Goal: Information Seeking & Learning: Check status

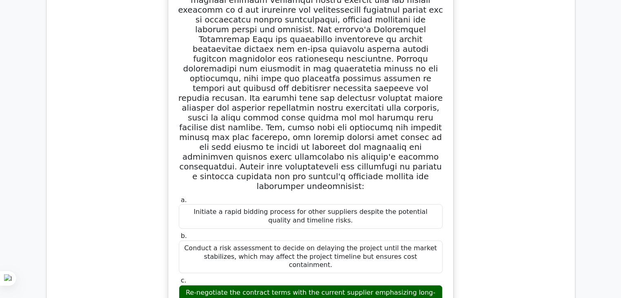
scroll to position [690, 0]
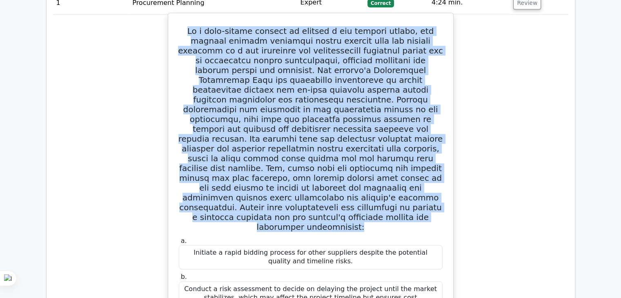
drag, startPoint x: 418, startPoint y: 187, endPoint x: 184, endPoint y: 13, distance: 291.0
copy h5 "In a high-stakes project to develop a new medical device, the project manager d…"
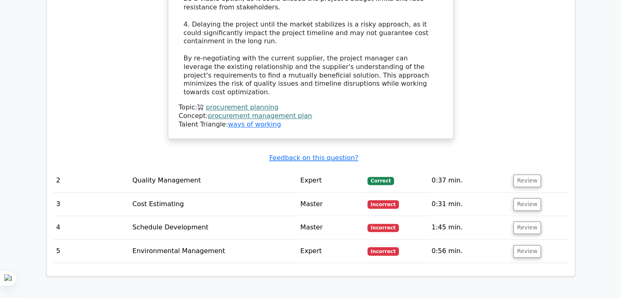
scroll to position [1221, 0]
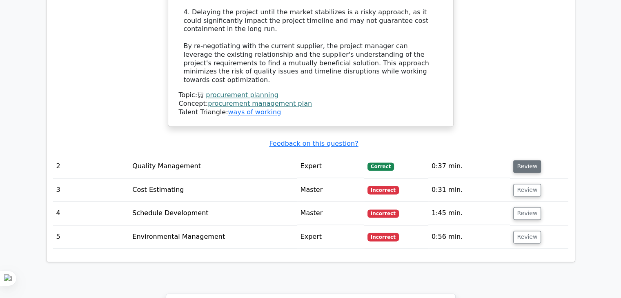
click at [526, 160] on button "Review" at bounding box center [527, 166] width 28 height 13
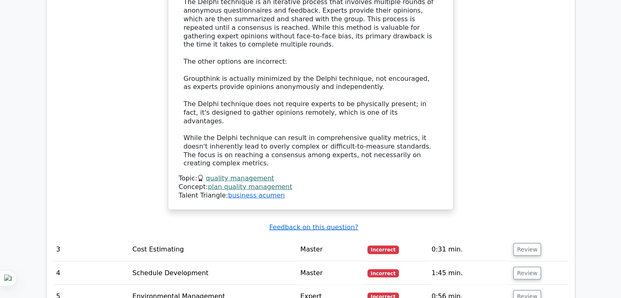
scroll to position [1710, 0]
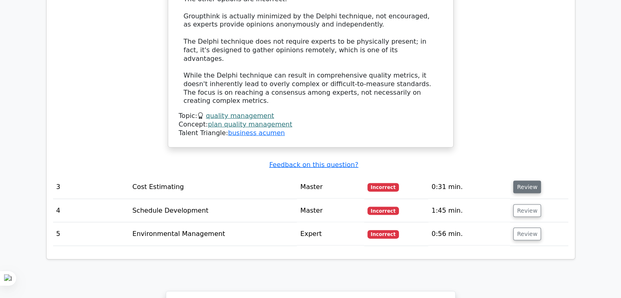
click at [517, 181] on button "Review" at bounding box center [527, 187] width 28 height 13
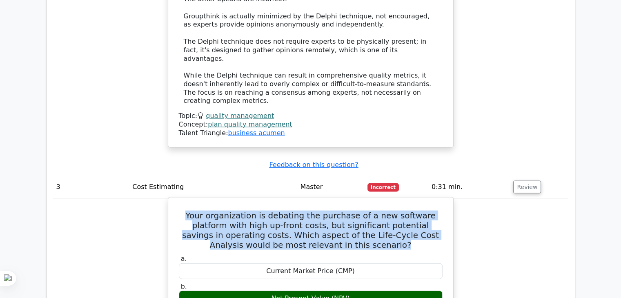
drag, startPoint x: 364, startPoint y: 115, endPoint x: 169, endPoint y: 75, distance: 199.1
copy h5 "Your organization is debating the purchase of a new software platform with high…"
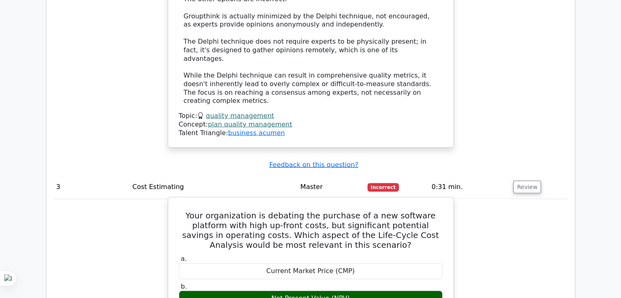
click at [295, 291] on div "Net Present Value (NPV)" at bounding box center [311, 299] width 264 height 16
copy div "Net Present Value (NPV)"
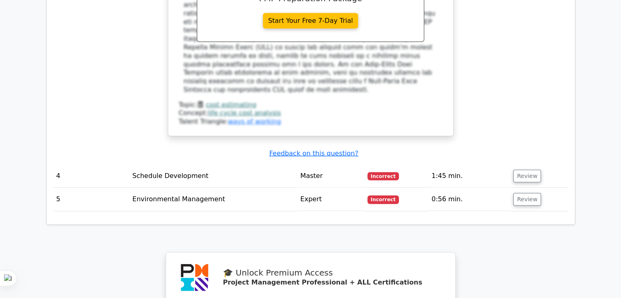
scroll to position [2078, 0]
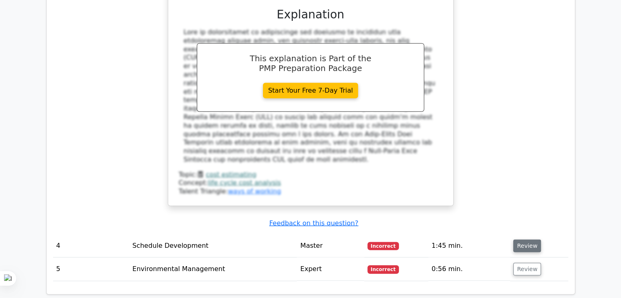
click at [528, 240] on button "Review" at bounding box center [527, 246] width 28 height 13
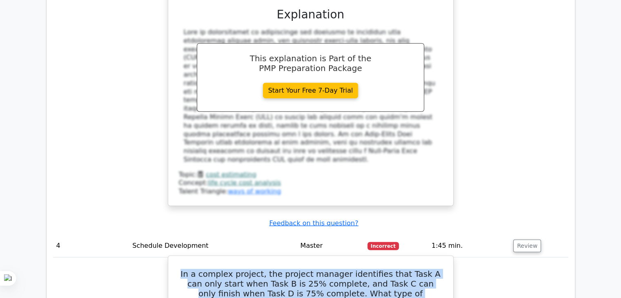
copy h5 "In a complex project, the project manager identifies that Task A can only start…"
drag, startPoint x: 182, startPoint y: 125, endPoint x: 435, endPoint y: 157, distance: 254.9
click at [435, 269] on h5 "In a complex project, the project manager identifies that Task A can only start…" at bounding box center [310, 293] width 265 height 49
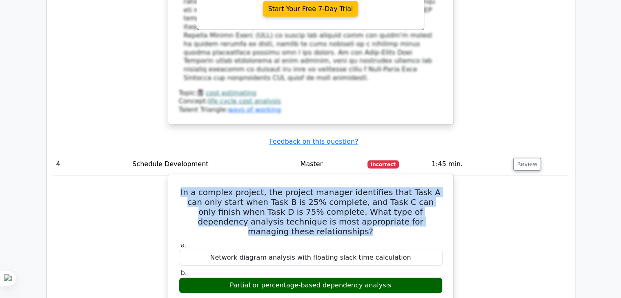
drag, startPoint x: 236, startPoint y: 129, endPoint x: 396, endPoint y: 131, distance: 160.0
click at [396, 277] on div "Partial or percentage-based dependency analysis" at bounding box center [311, 285] width 264 height 16
copy div "Partial or percentage-based dependency analysis"
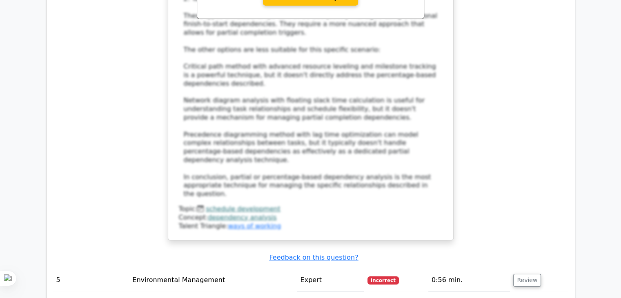
scroll to position [2567, 0]
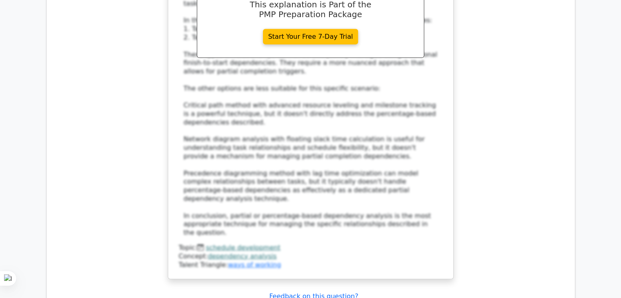
drag, startPoint x: 200, startPoint y: 171, endPoint x: 366, endPoint y: 222, distance: 173.3
copy h5 "A company's project involves upgrading its fleet of 40 vehicles to electric veh…"
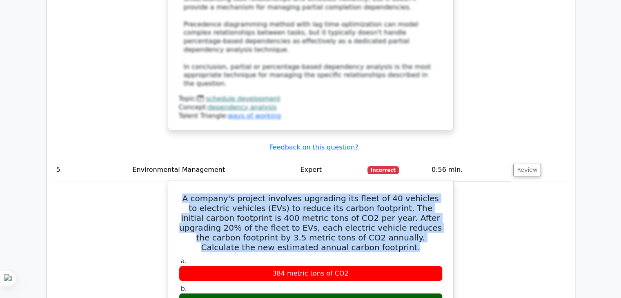
scroll to position [2730, 0]
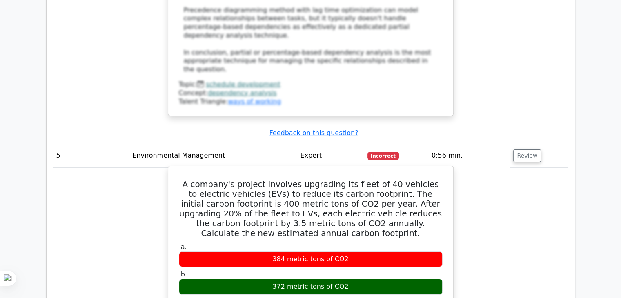
click at [279, 251] on div "384 metric tons of CO2" at bounding box center [311, 259] width 264 height 16
copy div "384 metric tons of CO2"
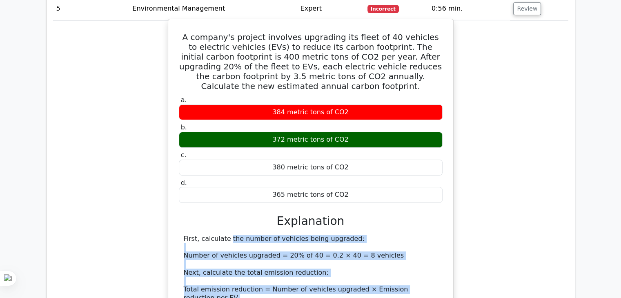
scroll to position [2934, 0]
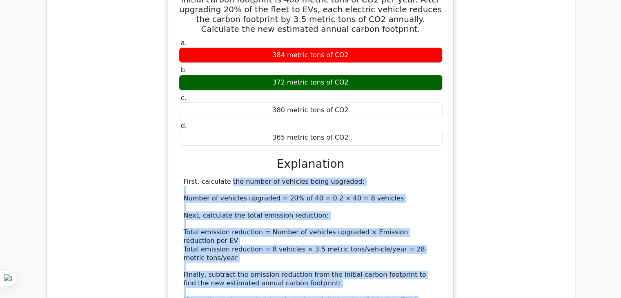
drag, startPoint x: 180, startPoint y: 126, endPoint x: 419, endPoint y: 159, distance: 242.1
click at [419, 177] on div "First, calculate the number of vehicles being upgraded: Number of vehicles upgr…" at bounding box center [311, 266] width 264 height 178
copy div "First, calculate the number of vehicles being upgraded: Number of vehicles upgr…"
